Goal: Transaction & Acquisition: Obtain resource

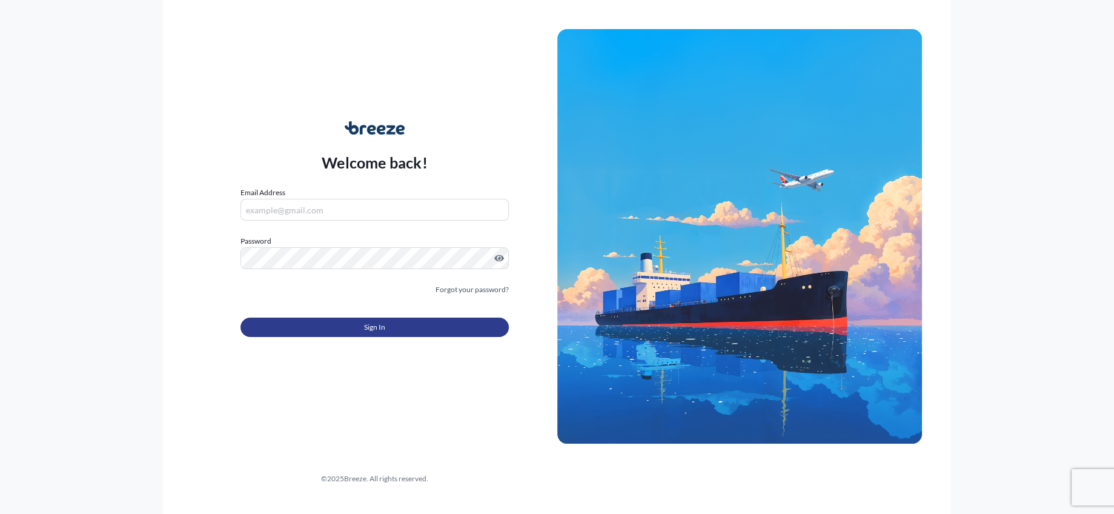
type input "[PERSON_NAME][EMAIL_ADDRESS][DOMAIN_NAME]"
click at [353, 328] on button "Sign In" at bounding box center [375, 326] width 268 height 19
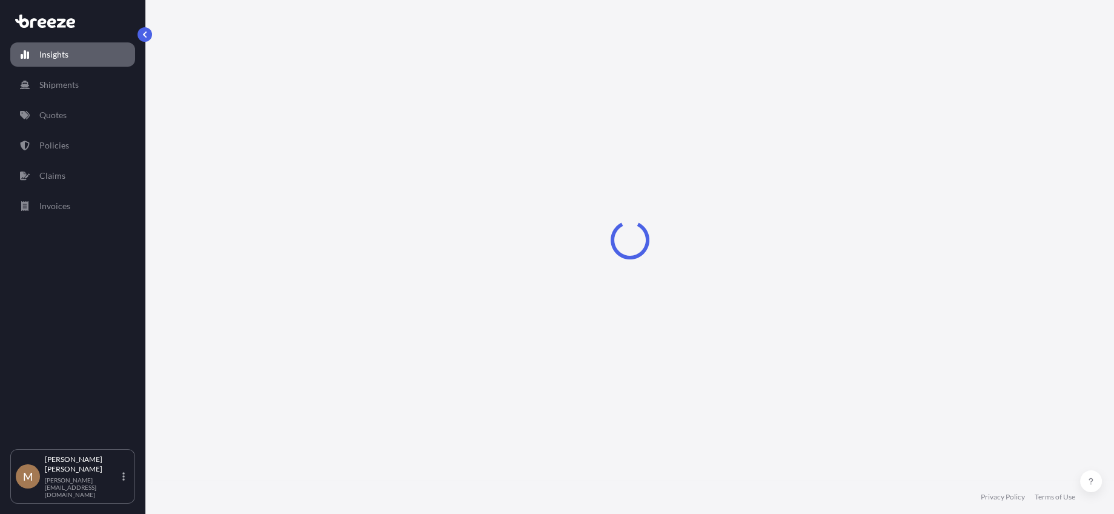
select select "2025"
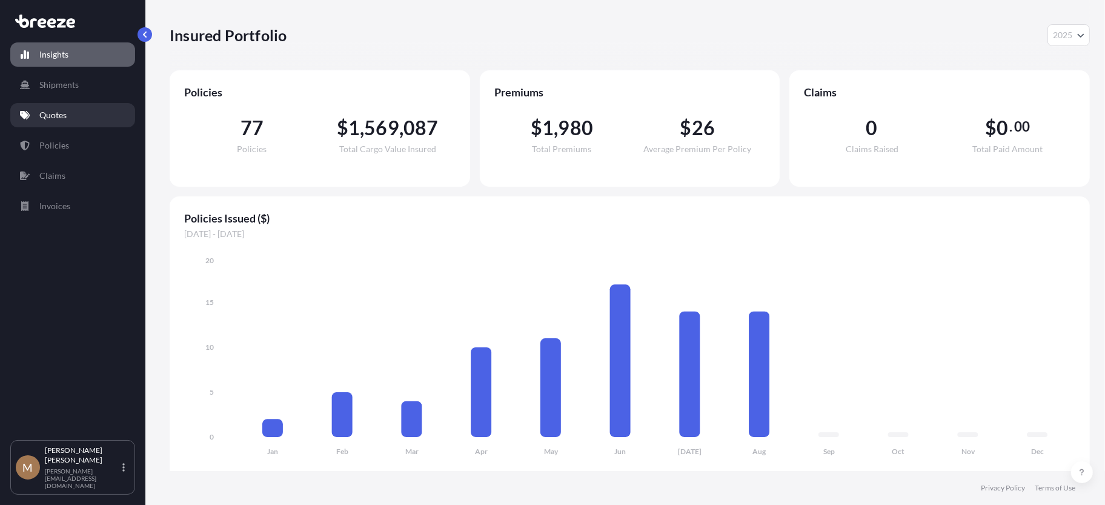
click at [59, 111] on p "Quotes" at bounding box center [52, 115] width 27 height 12
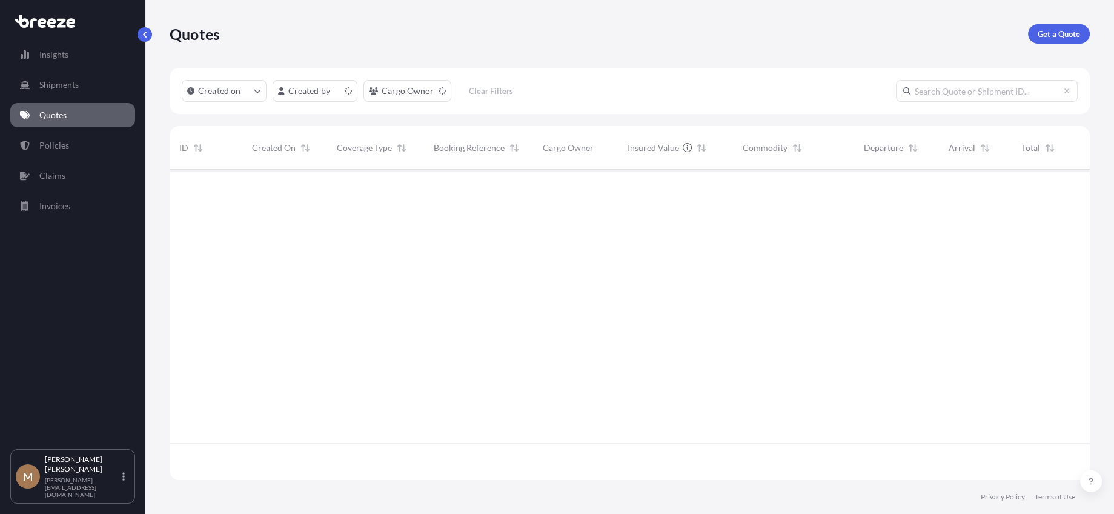
scroll to position [308, 911]
click at [1071, 40] on link "Get a Quote" at bounding box center [1059, 33] width 62 height 19
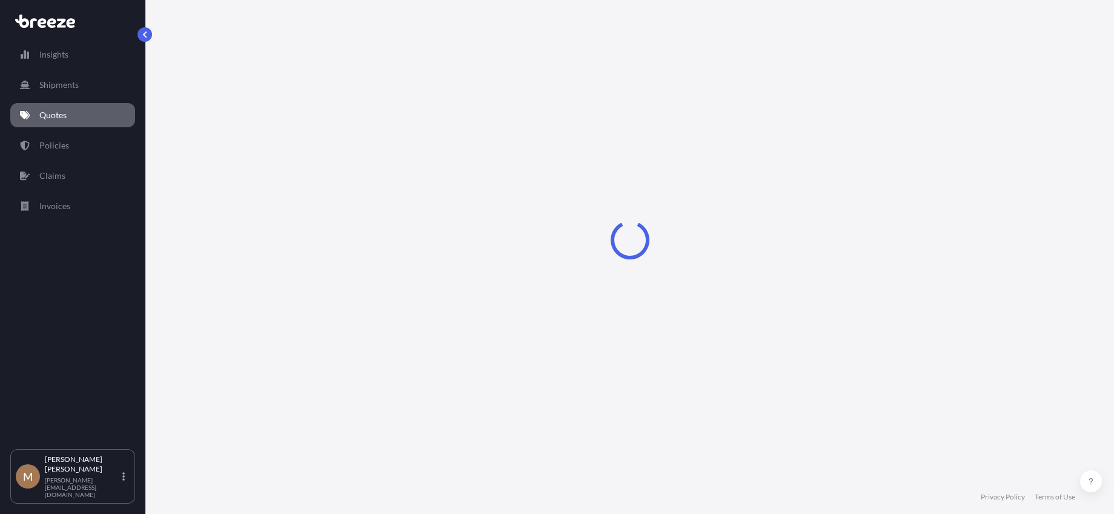
select select "Sea"
select select "1"
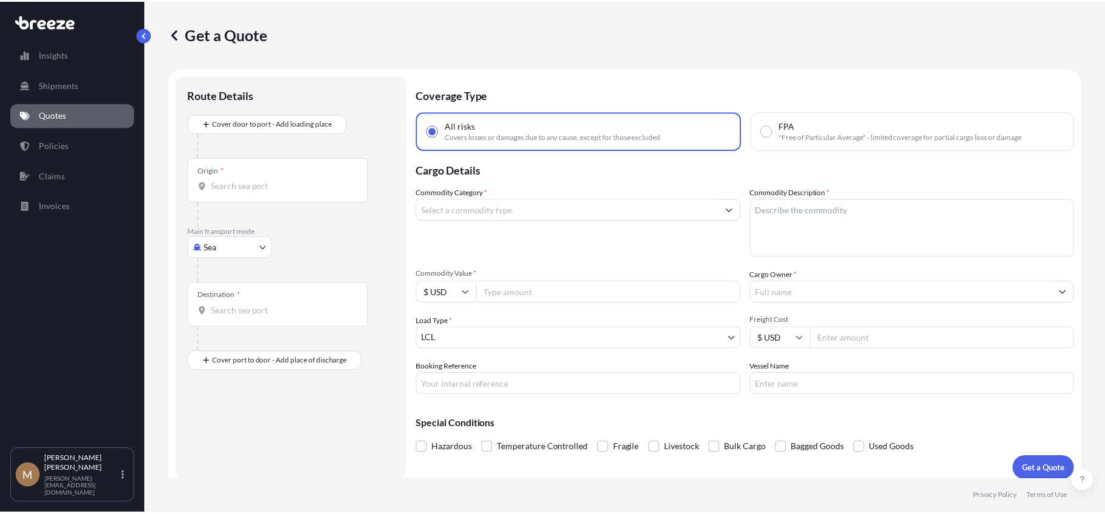
scroll to position [8, 0]
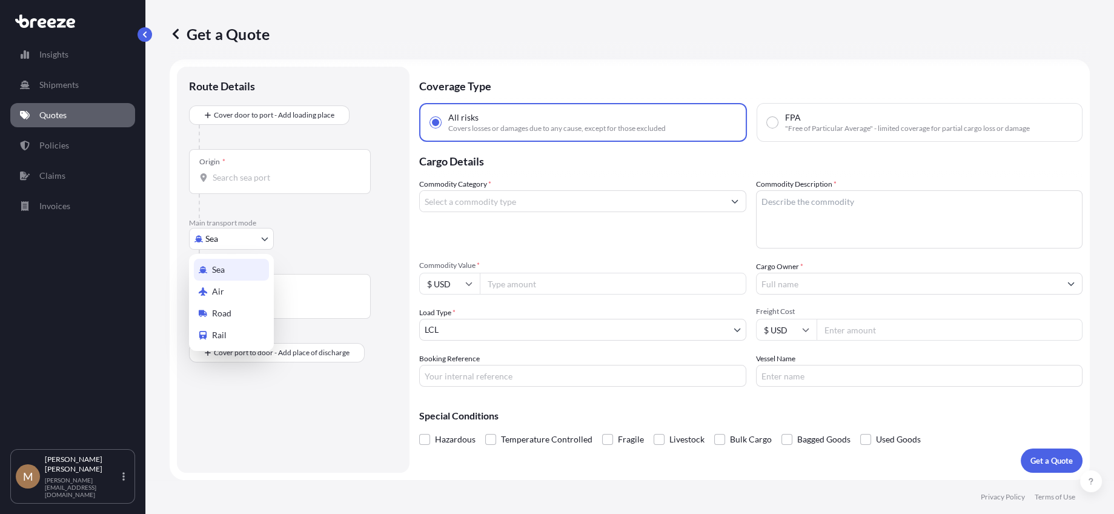
click at [240, 236] on body "Insights Shipments Quotes Policies Claims Invoices M [PERSON_NAME] [PERSON_NAME…" at bounding box center [557, 257] width 1114 height 514
click at [212, 309] on span "Road" at bounding box center [221, 313] width 19 height 12
select select "Road"
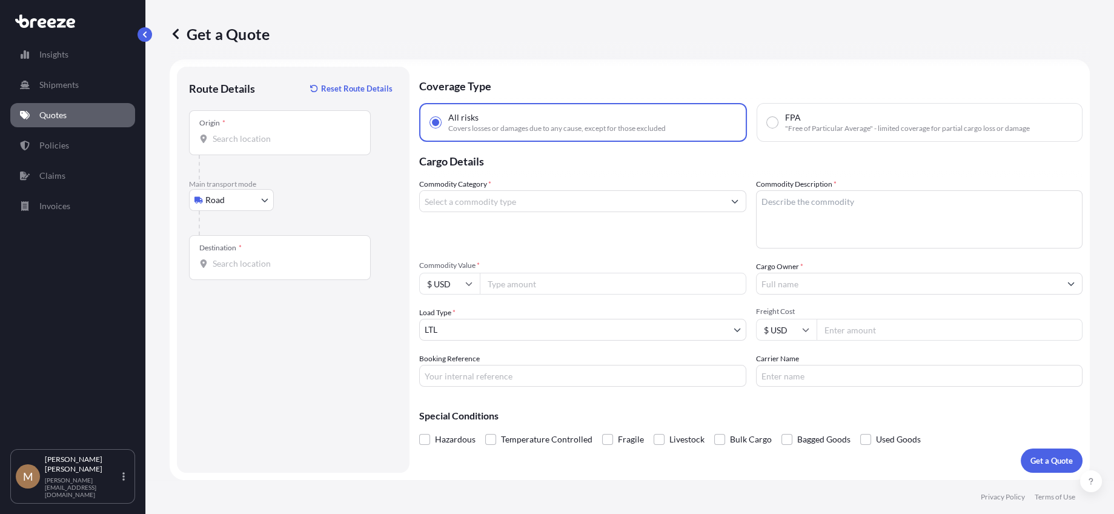
drag, startPoint x: 268, startPoint y: 145, endPoint x: 323, endPoint y: 210, distance: 84.6
click at [269, 147] on div "Origin *" at bounding box center [280, 132] width 182 height 45
click at [269, 145] on input "Origin *" at bounding box center [284, 139] width 143 height 12
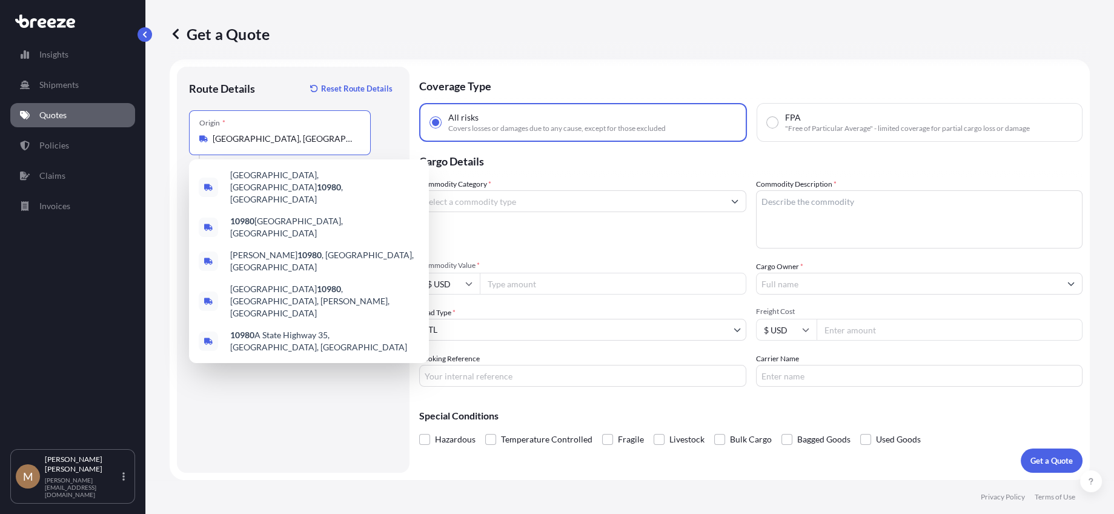
type input "[GEOGRAPHIC_DATA], [GEOGRAPHIC_DATA]"
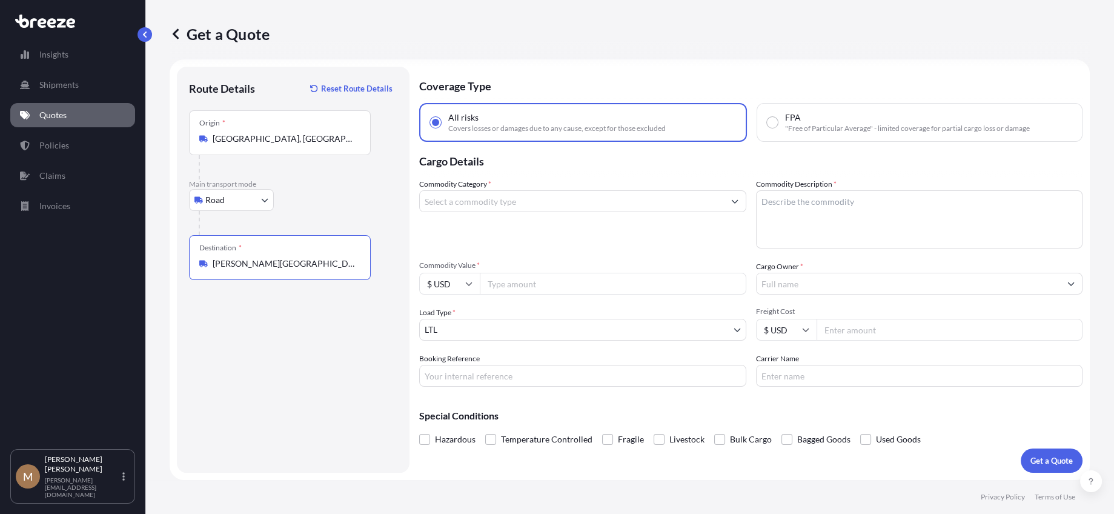
type input "[PERSON_NAME][GEOGRAPHIC_DATA], [GEOGRAPHIC_DATA]"
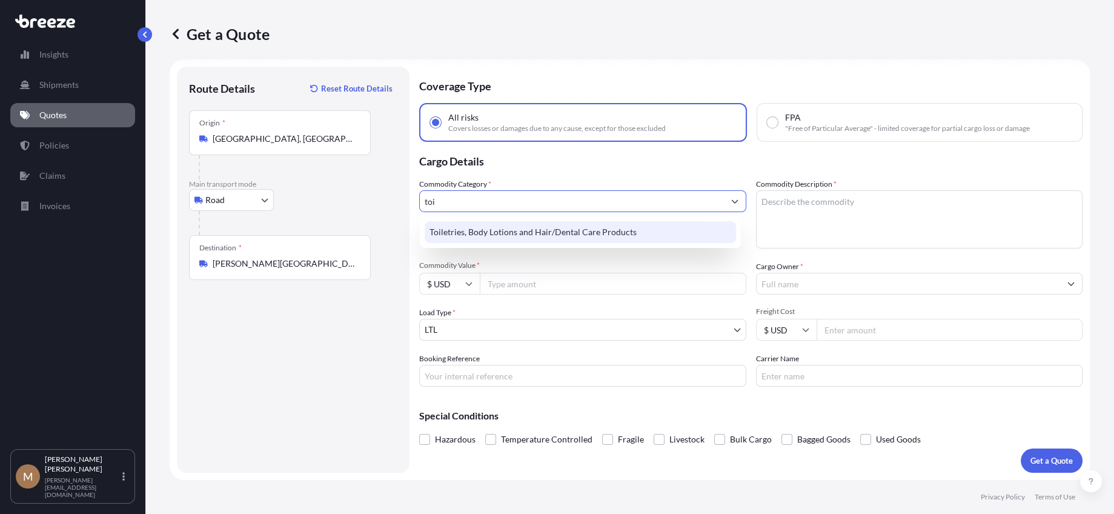
type input "Toiletries, Body Lotions and Hair/Dental Care Products"
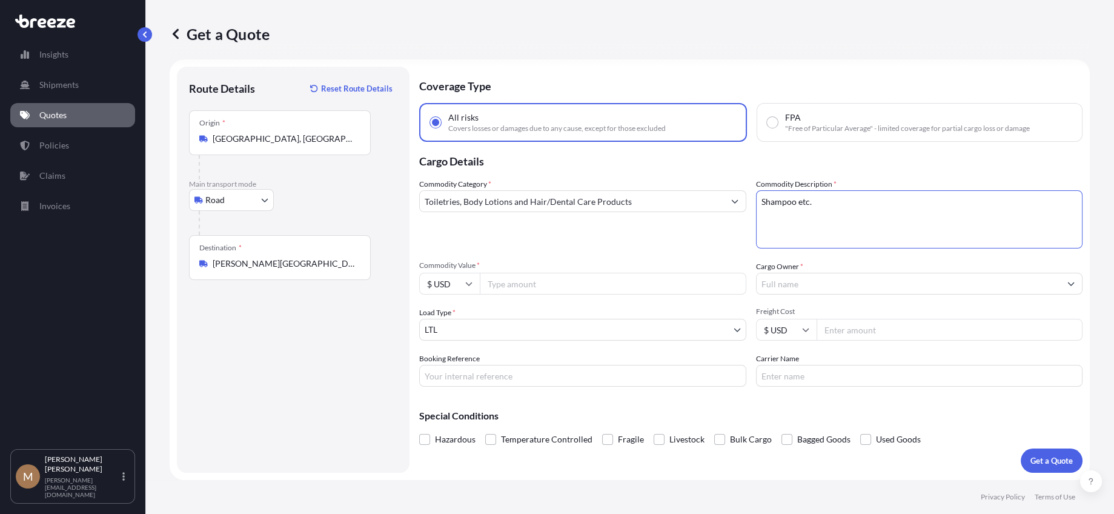
type textarea "Shampoo etc."
type input "2400"
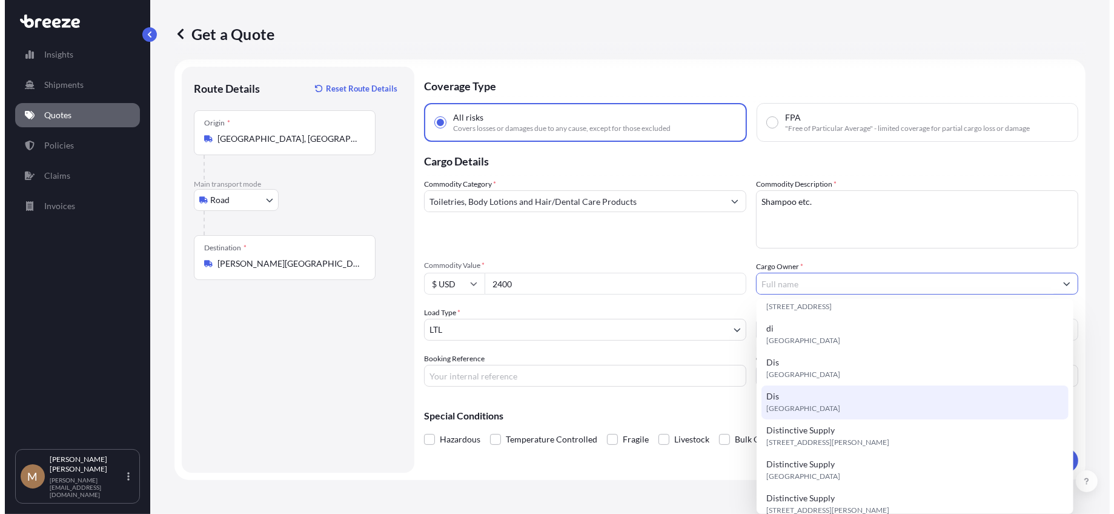
scroll to position [182, 0]
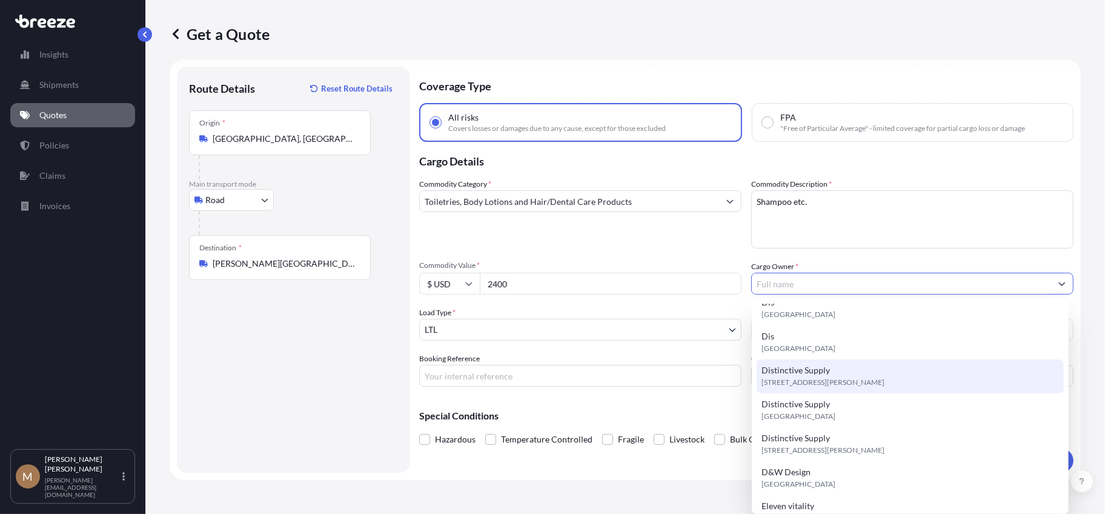
click at [890, 388] on div "Distinctive Supply [STREET_ADDRESS][PERSON_NAME]" at bounding box center [910, 376] width 307 height 34
type input "Distinctive Supply"
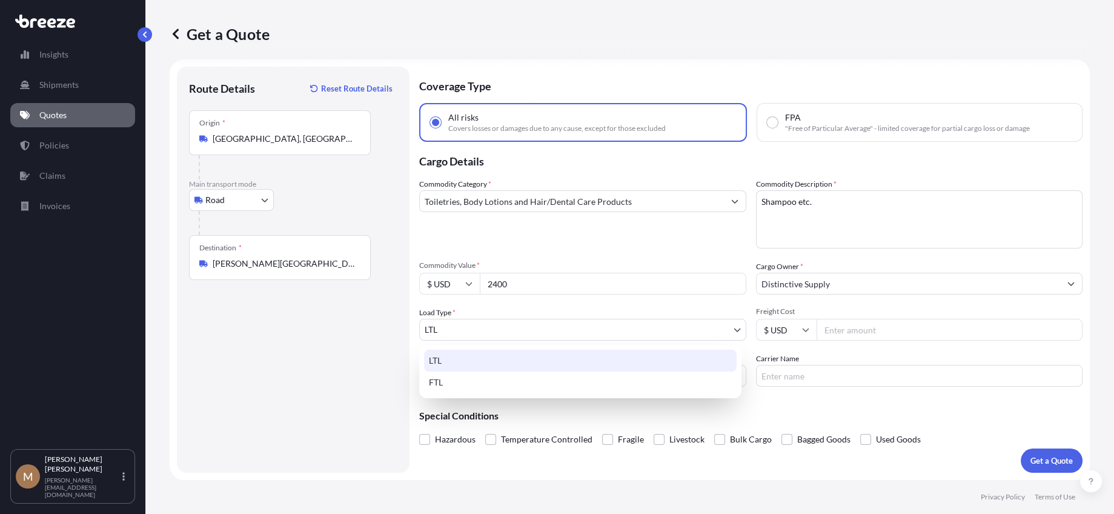
click at [572, 327] on body "Insights Shipments Quotes Policies Claims Invoices M [PERSON_NAME] [PERSON_NAME…" at bounding box center [557, 257] width 1114 height 514
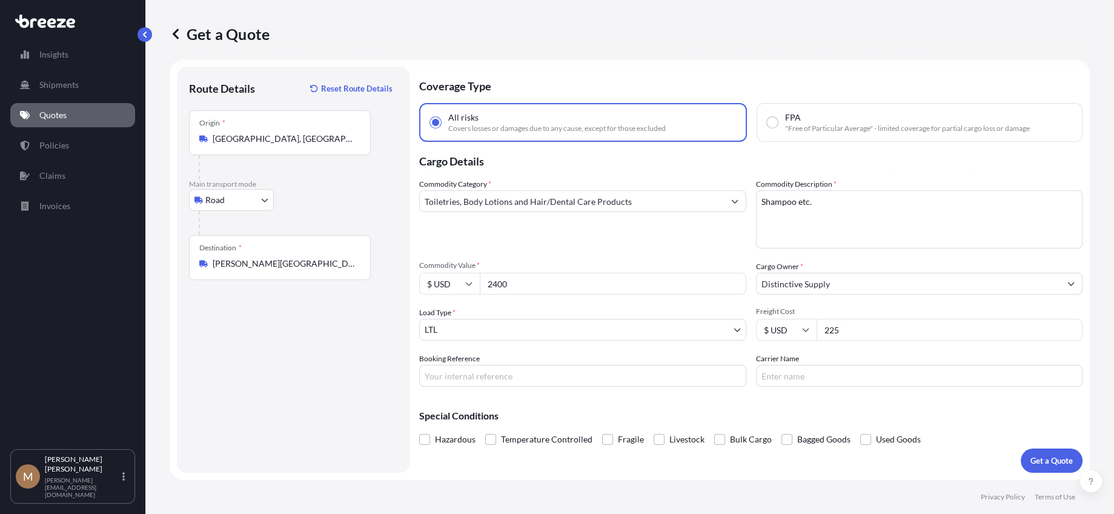
type input "225"
type input "162808"
type input "[PERSON_NAME]"
click at [930, 471] on div "Coverage Type All risks Covers losses or damages due to any cause, except for t…" at bounding box center [750, 270] width 663 height 406
click at [1034, 459] on p "Get a Quote" at bounding box center [1051, 460] width 42 height 12
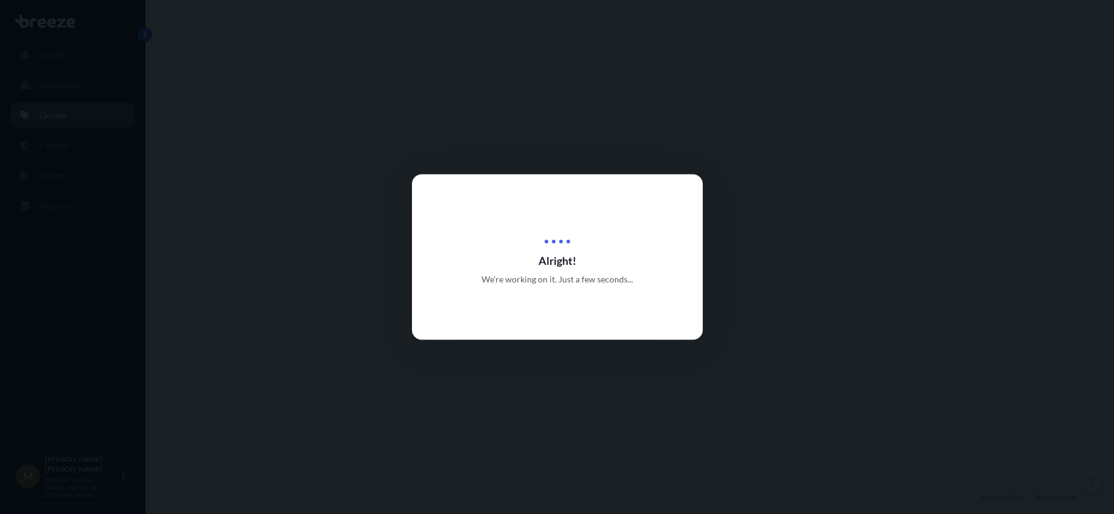
select select "Road"
select select "1"
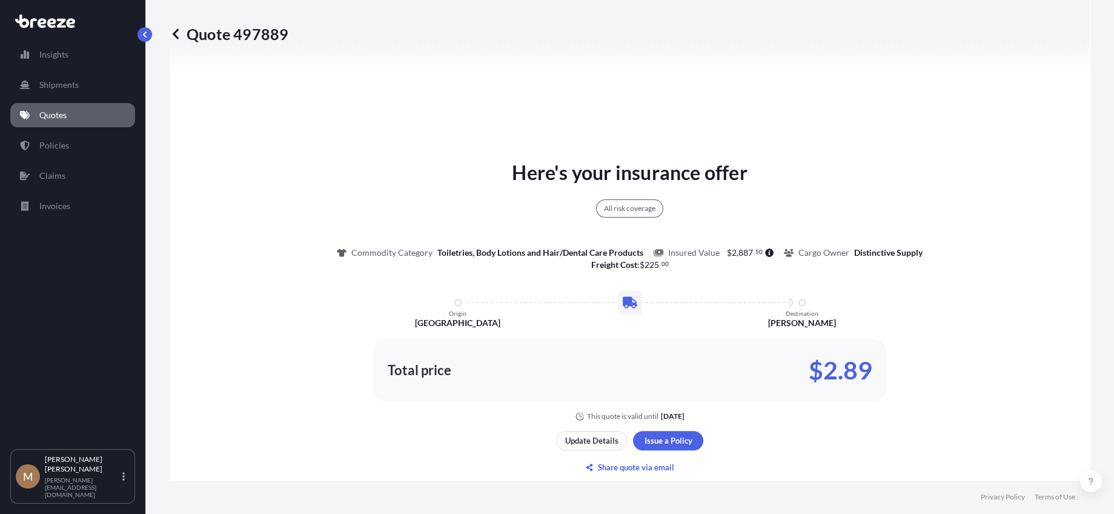
scroll to position [561, 0]
